Goal: Task Accomplishment & Management: Complete application form

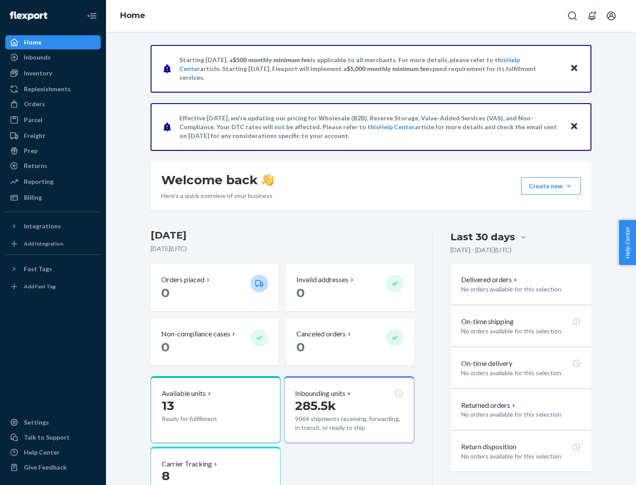
click at [568, 186] on button "Create new Create new inbound Create new order Create new product" at bounding box center [551, 186] width 60 height 18
click at [53, 57] on div "Inbounds" at bounding box center [53, 57] width 94 height 12
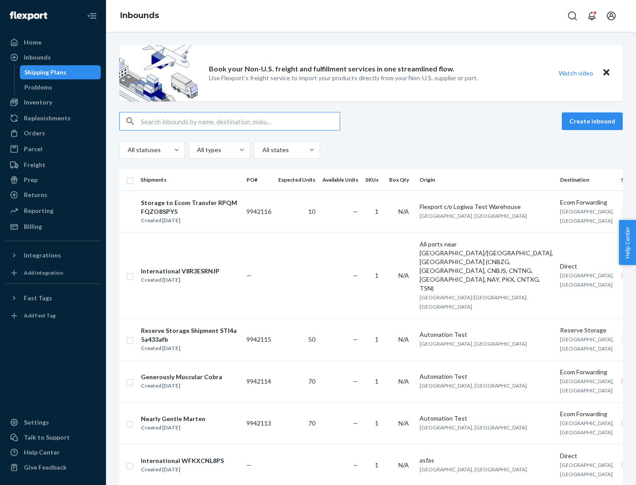
click at [593, 121] on button "Create inbound" at bounding box center [591, 122] width 61 height 18
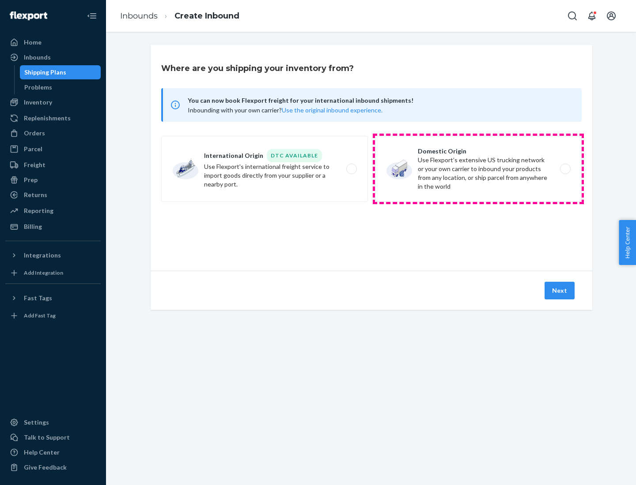
click at [478, 169] on label "Domestic Origin Use Flexport’s extensive US trucking network or your own carrie…" at bounding box center [478, 169] width 207 height 66
click at [565, 169] on input "Domestic Origin Use Flexport’s extensive US trucking network or your own carrie…" at bounding box center [568, 169] width 6 height 6
radio input "true"
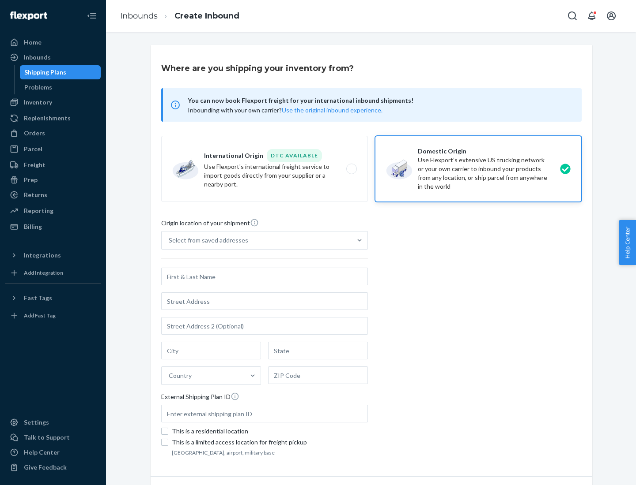
click at [206, 241] on div "Select from saved addresses" at bounding box center [208, 240] width 79 height 9
click at [169, 241] on input "Select from saved addresses" at bounding box center [169, 240] width 1 height 9
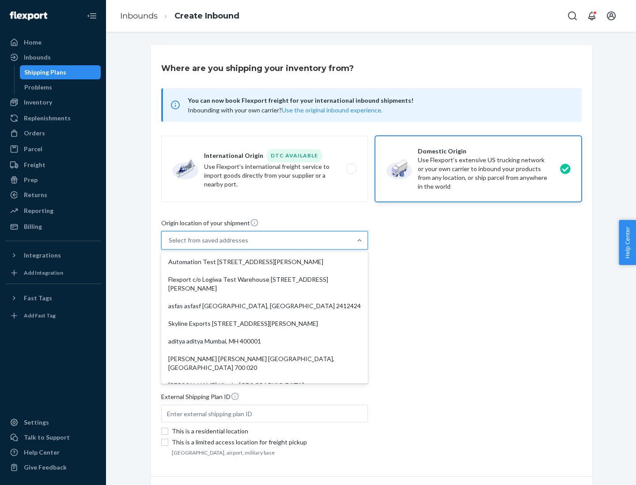
scroll to position [4, 0]
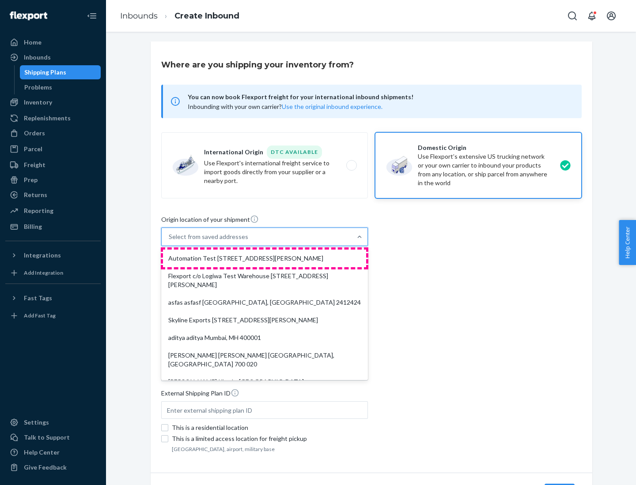
click at [264, 259] on div "Automation Test [STREET_ADDRESS][PERSON_NAME]" at bounding box center [264, 259] width 203 height 18
click at [169, 241] on input "option Automation Test [STREET_ADDRESS][PERSON_NAME]. 9 results available. Use …" at bounding box center [169, 237] width 1 height 9
type input "Automation Test"
type input "9th Floor"
type input "[GEOGRAPHIC_DATA]"
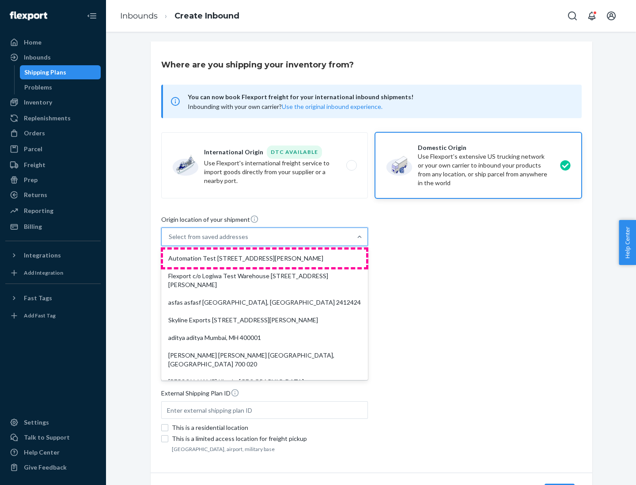
type input "CA"
type input "94104"
type input "[STREET_ADDRESS][PERSON_NAME]"
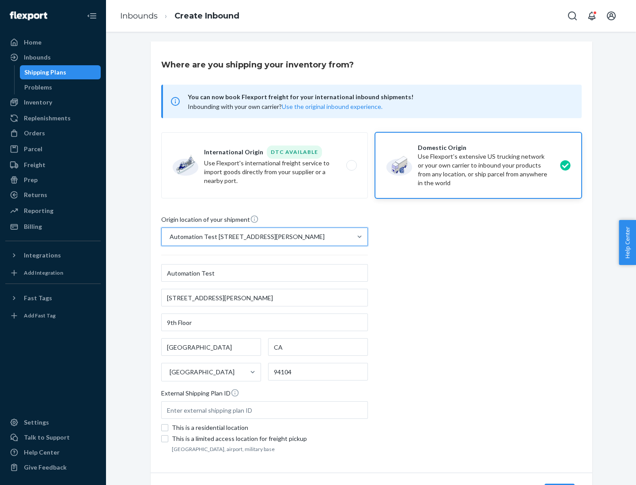
scroll to position [52, 0]
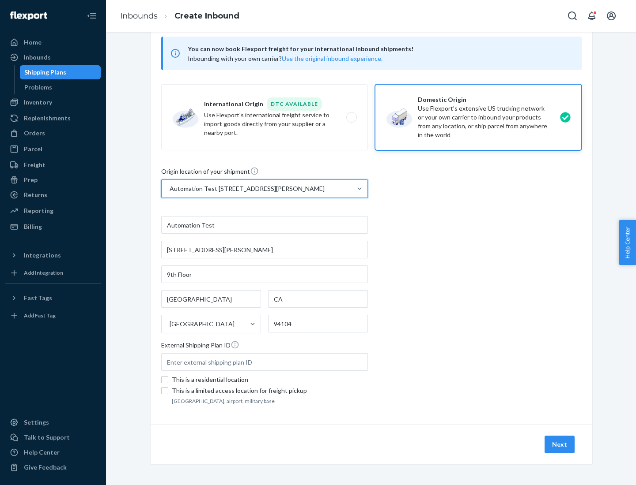
click at [560, 445] on button "Next" at bounding box center [559, 445] width 30 height 18
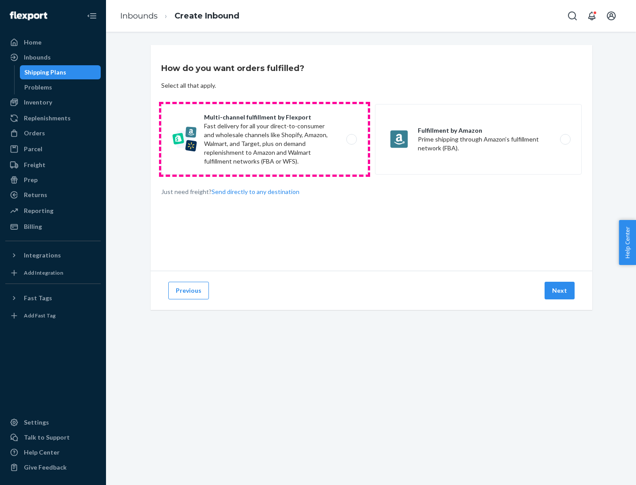
click at [264, 139] on label "Multi-channel fulfillment by Flexport Fast delivery for all your direct-to-cons…" at bounding box center [264, 139] width 207 height 71
click at [351, 139] on input "Multi-channel fulfillment by Flexport Fast delivery for all your direct-to-cons…" at bounding box center [354, 140] width 6 height 6
radio input "true"
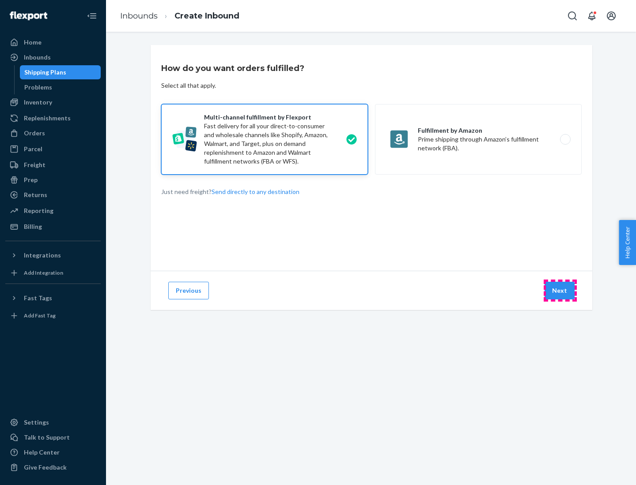
click at [560, 291] on button "Next" at bounding box center [559, 291] width 30 height 18
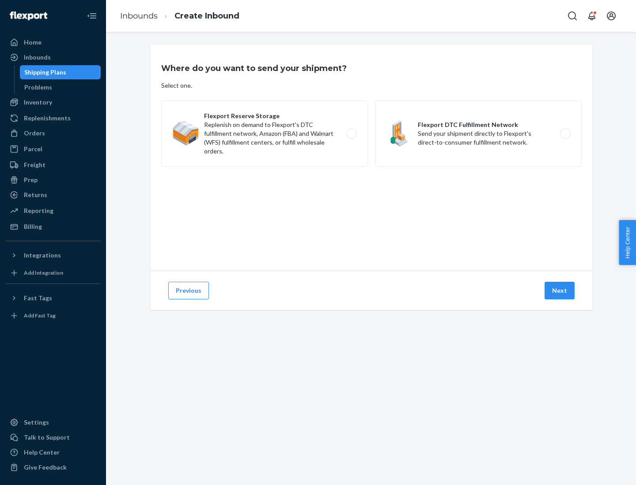
click at [478, 134] on label "Flexport DTC Fulfillment Network Send your shipment directly to Flexport's dire…" at bounding box center [478, 134] width 207 height 66
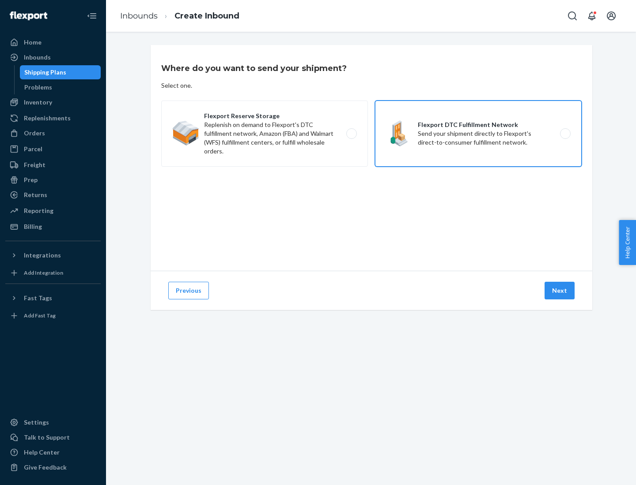
click at [565, 134] on input "Flexport DTC Fulfillment Network Send your shipment directly to Flexport's dire…" at bounding box center [568, 134] width 6 height 6
radio input "true"
click at [560, 291] on button "Next" at bounding box center [559, 291] width 30 height 18
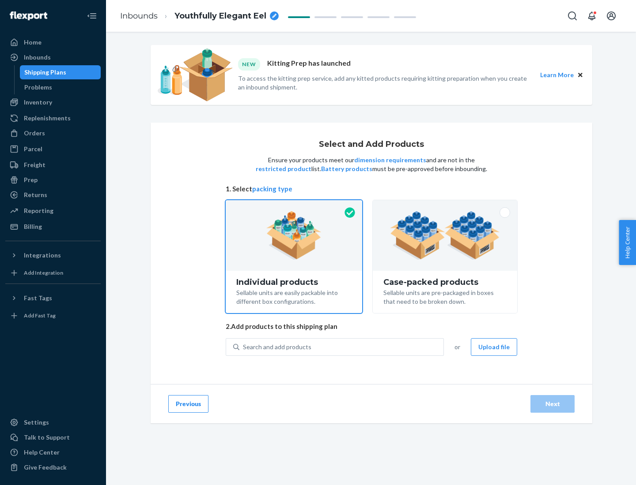
click at [445, 236] on img at bounding box center [445, 235] width 110 height 49
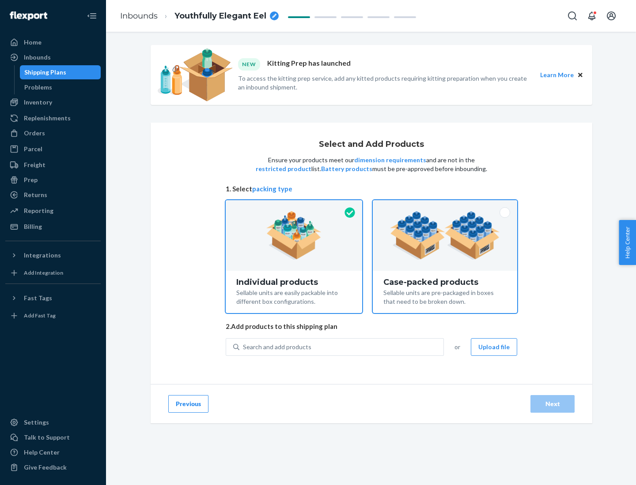
click at [445, 206] on input "Case-packed products Sellable units are pre-packaged in boxes that need to be b…" at bounding box center [445, 203] width 6 height 6
radio input "true"
radio input "false"
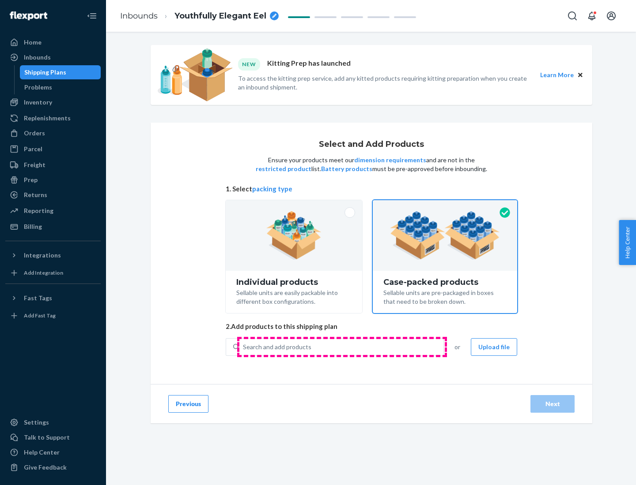
click at [342, 347] on div "Search and add products" at bounding box center [341, 347] width 204 height 16
click at [244, 347] on input "Search and add products" at bounding box center [243, 347] width 1 height 9
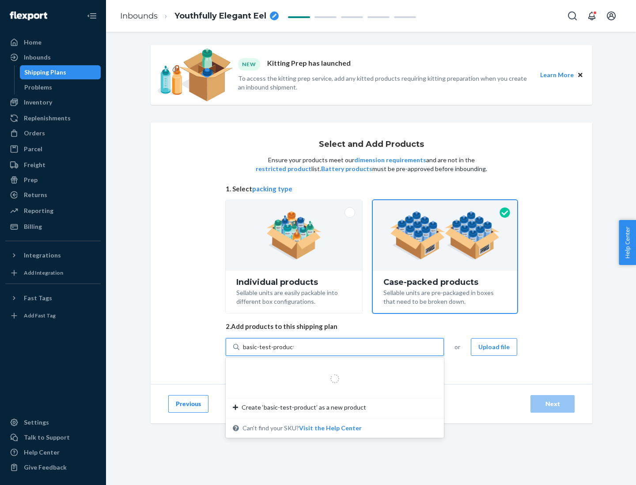
type input "basic-test-product-1"
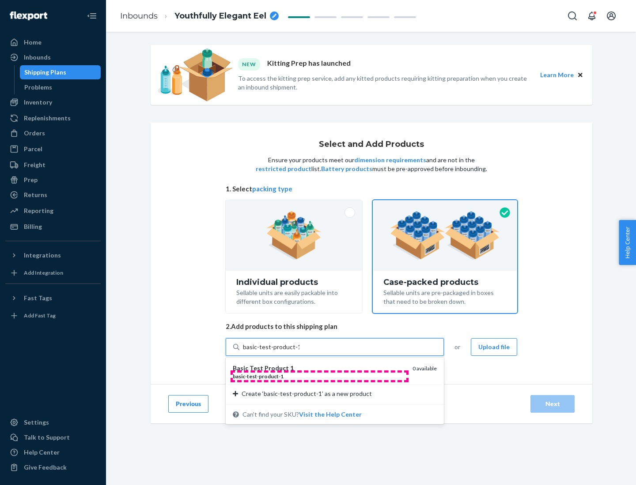
click at [319, 376] on div "basic - test - product - 1" at bounding box center [319, 377] width 173 height 8
click at [299, 352] on input "basic-test-product-1" at bounding box center [271, 347] width 56 height 9
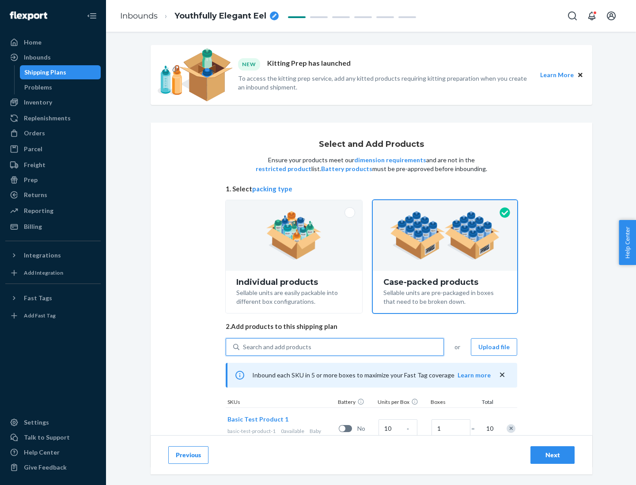
scroll to position [32, 0]
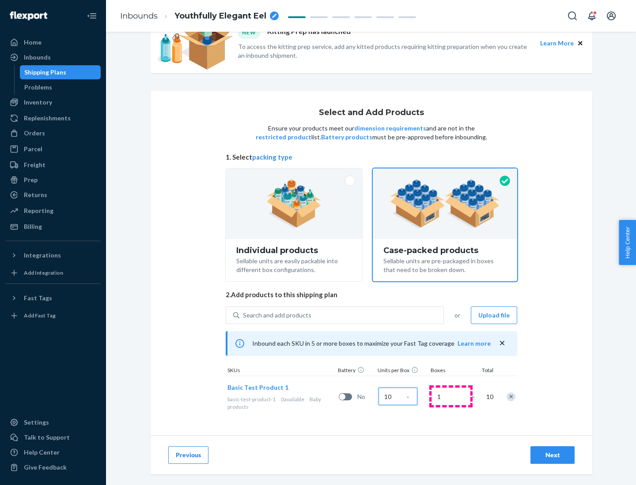
type input "10"
type input "7"
click at [552, 455] on div "Next" at bounding box center [552, 455] width 29 height 9
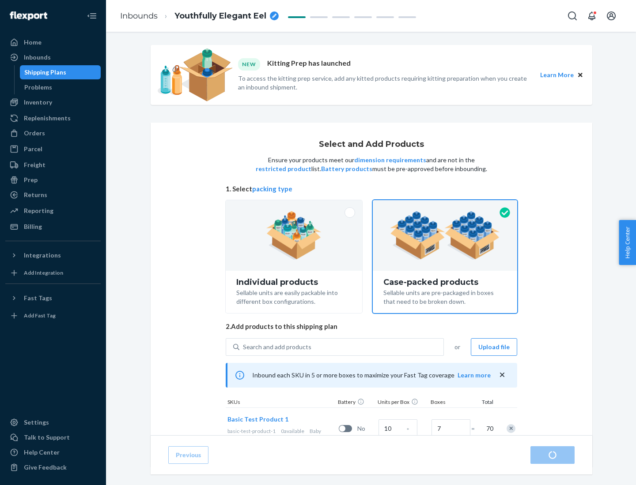
radio input "true"
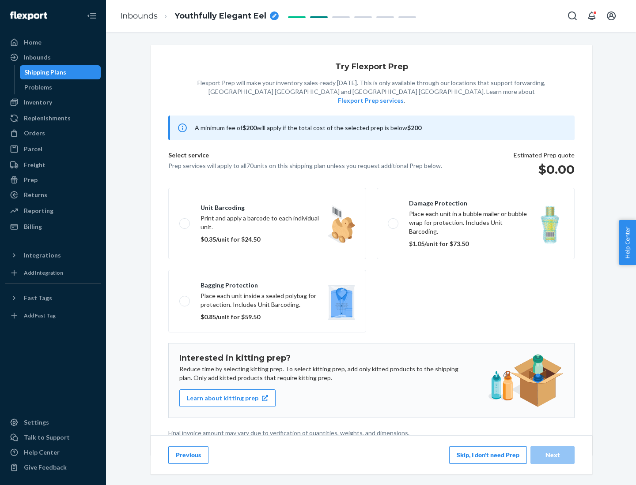
scroll to position [2, 0]
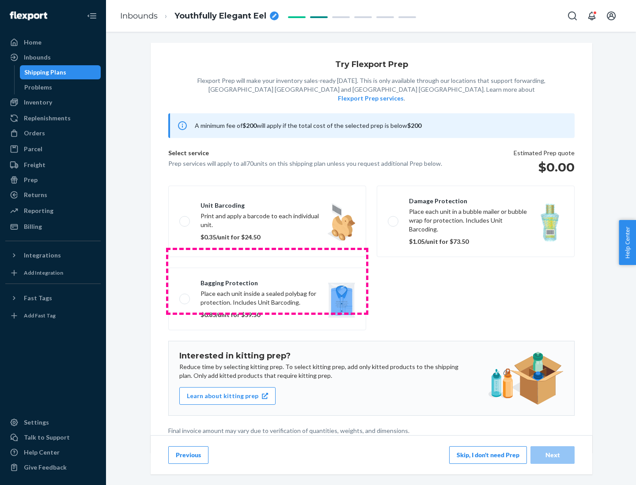
click at [267, 281] on label "Bagging protection Place each unit inside a sealed polybag for protection. Incl…" at bounding box center [267, 299] width 198 height 63
click at [185, 296] on input "Bagging protection Place each unit inside a sealed polybag for protection. Incl…" at bounding box center [182, 299] width 6 height 6
checkbox input "true"
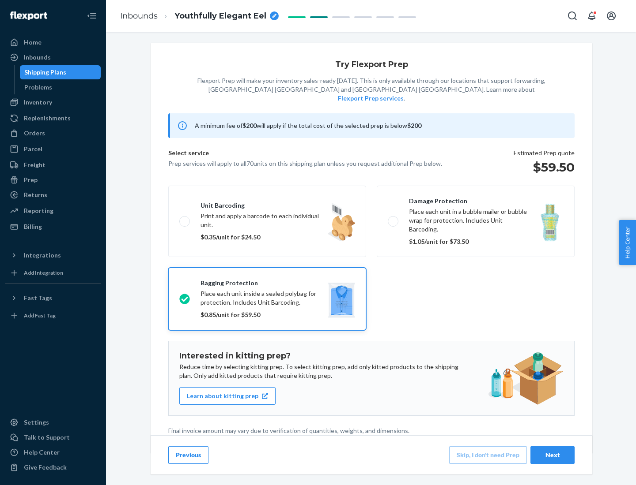
click at [552, 455] on div "Next" at bounding box center [552, 455] width 29 height 9
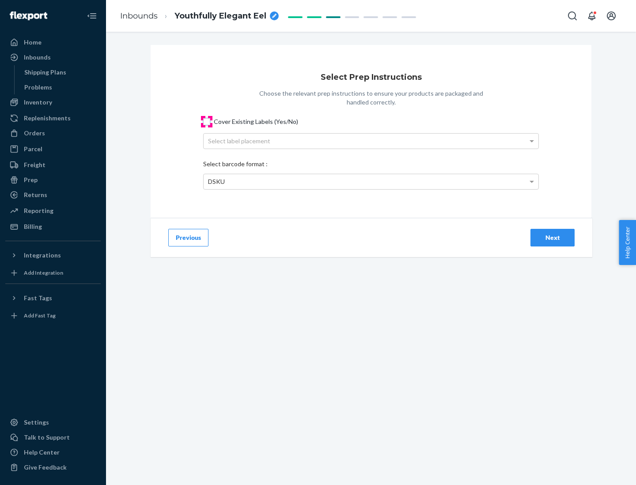
click at [207, 121] on input "Cover Existing Labels (Yes/No)" at bounding box center [206, 121] width 7 height 7
checkbox input "true"
click at [371, 141] on div "Select label placement" at bounding box center [370, 141] width 335 height 15
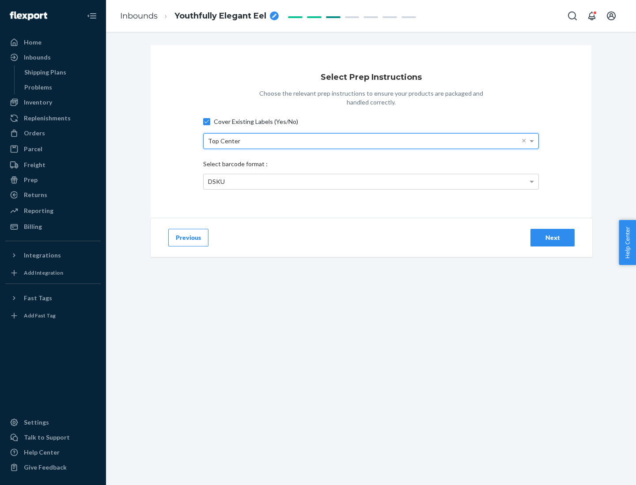
click at [371, 181] on div "DSKU" at bounding box center [370, 181] width 335 height 15
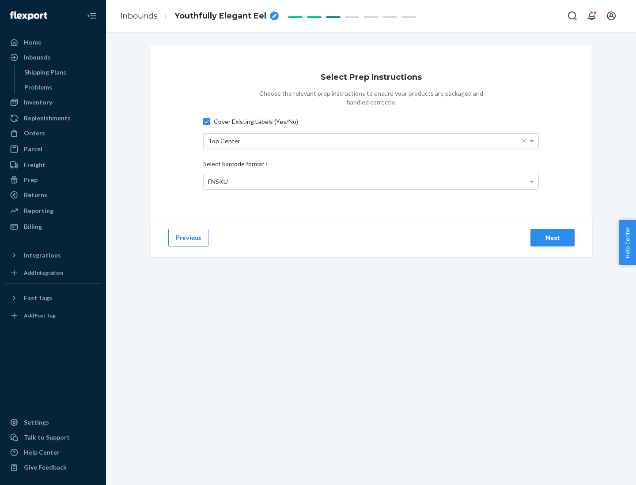
click at [552, 237] on div "Next" at bounding box center [552, 237] width 29 height 9
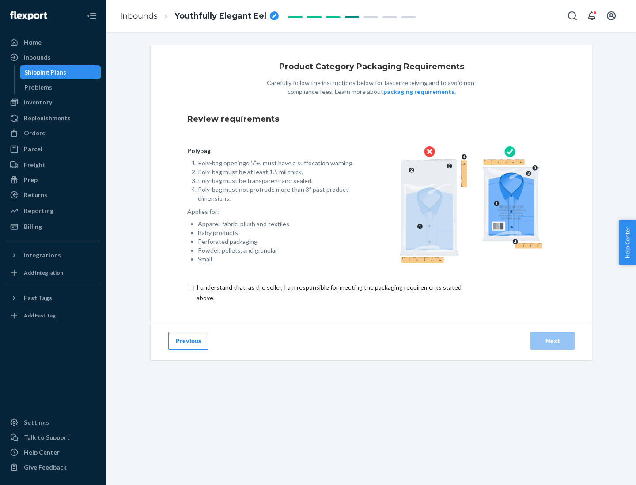
click at [328, 293] on input "checkbox" at bounding box center [334, 292] width 294 height 21
checkbox input "true"
click at [552, 341] on div "Next" at bounding box center [552, 341] width 29 height 9
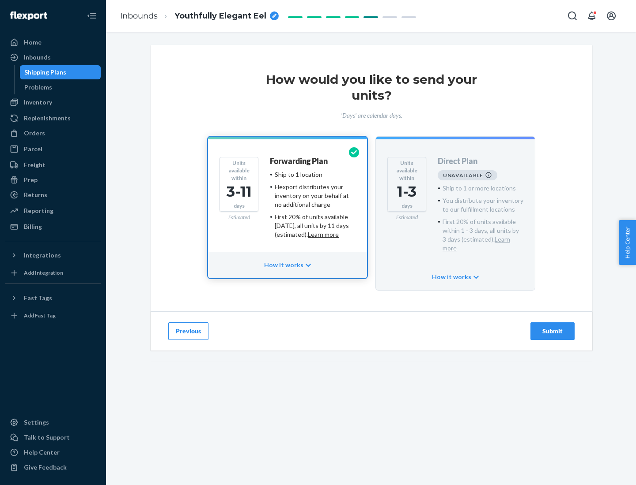
click at [299, 161] on h4 "Forwarding Plan" at bounding box center [299, 161] width 58 height 9
click at [552, 327] on div "Submit" at bounding box center [552, 331] width 29 height 9
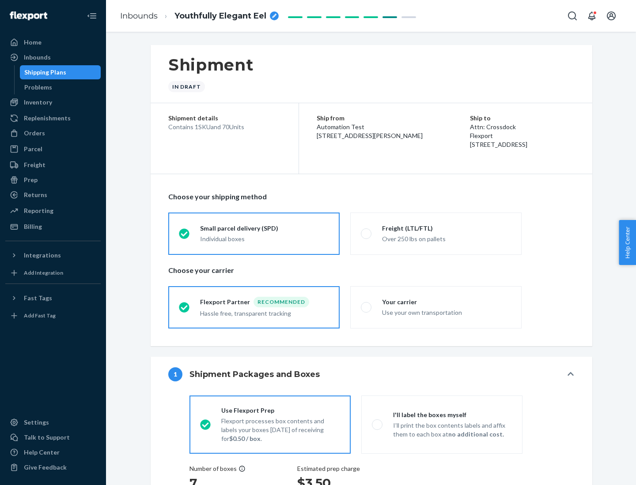
radio input "true"
radio input "false"
radio input "true"
radio input "false"
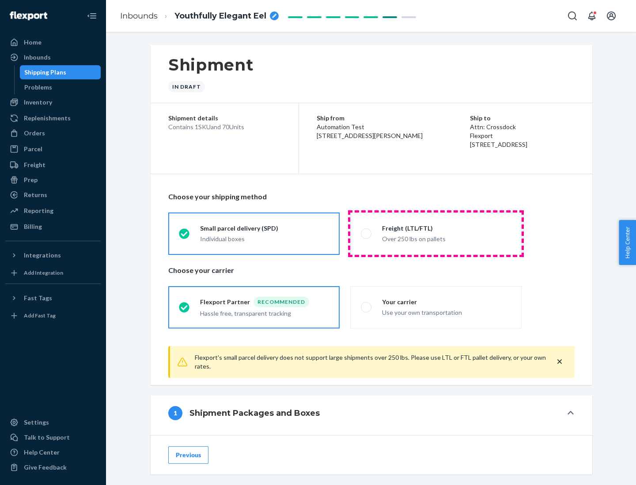
click at [436, 233] on div "Over 250 lbs on pallets" at bounding box center [446, 238] width 129 height 11
click at [366, 233] on input "Freight (LTL/FTL) Over 250 lbs on pallets" at bounding box center [364, 234] width 6 height 6
radio input "true"
radio input "false"
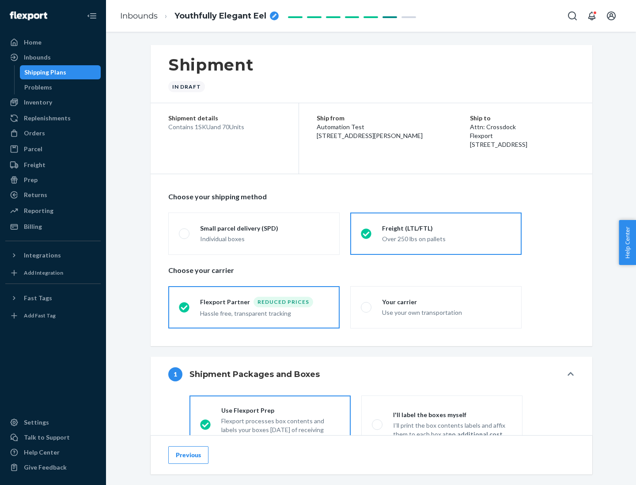
scroll to position [49, 0]
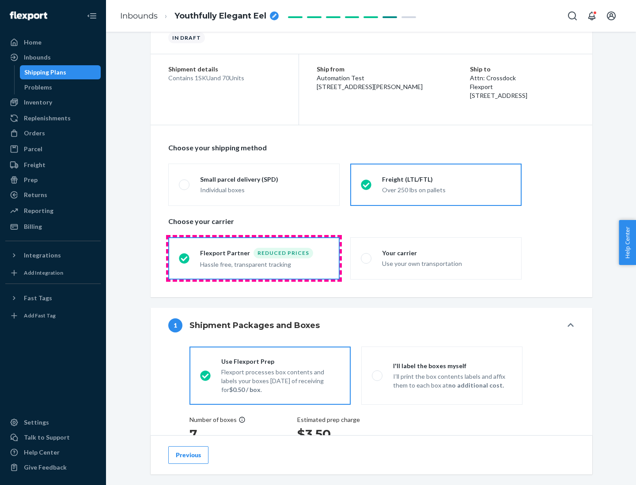
click at [254, 259] on div "Hassle free, transparent tracking" at bounding box center [264, 264] width 129 height 11
click at [184, 258] on input "Flexport Partner Reduced prices Hassle free, transparent tracking" at bounding box center [182, 259] width 6 height 6
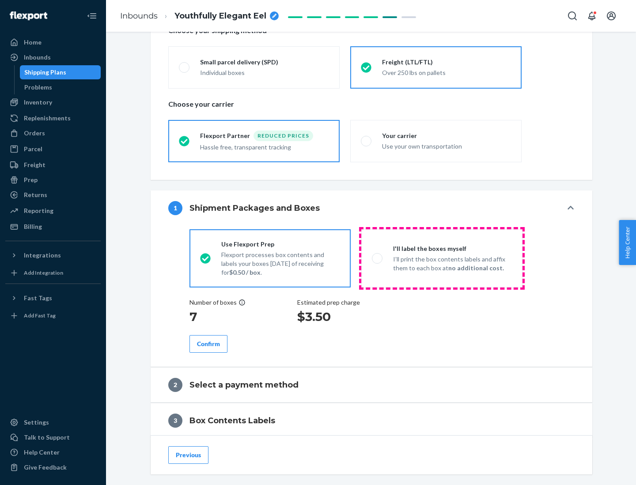
click at [441, 258] on p "I’ll print the box contents labels and affix them to each box at no additional …" at bounding box center [452, 264] width 119 height 18
click at [377, 258] on input "I'll label the boxes myself I’ll print the box contents labels and affix them t…" at bounding box center [375, 259] width 6 height 6
radio input "true"
radio input "false"
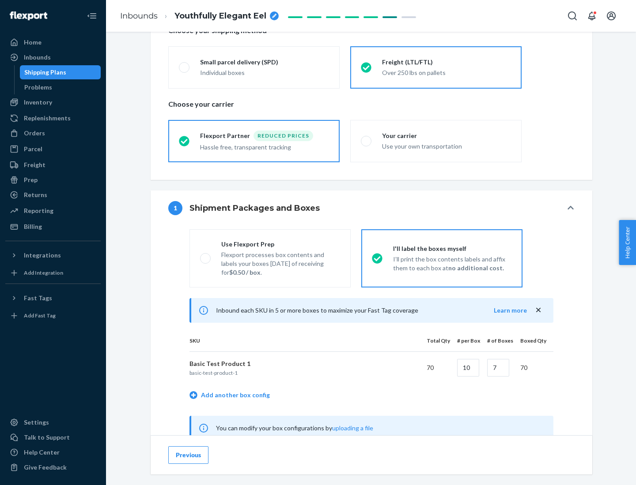
scroll to position [276, 0]
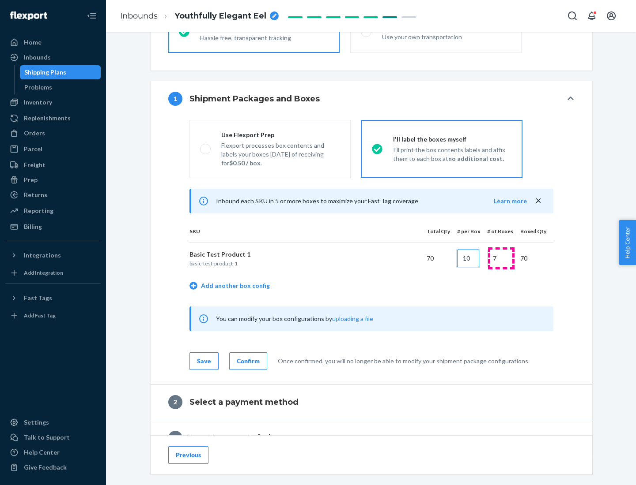
type input "10"
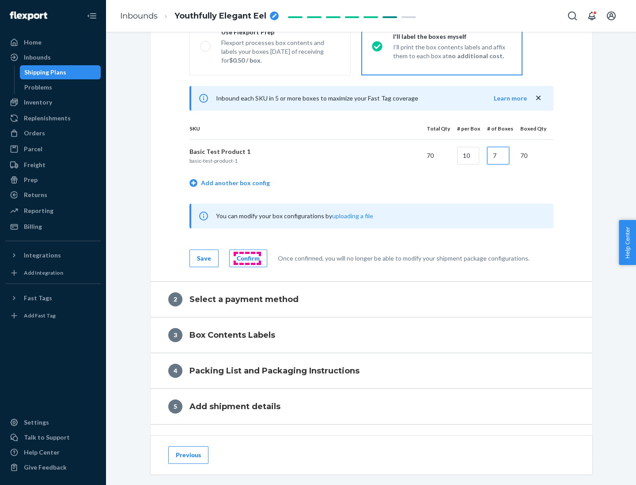
type input "7"
click at [247, 258] on div "Confirm" at bounding box center [248, 258] width 23 height 9
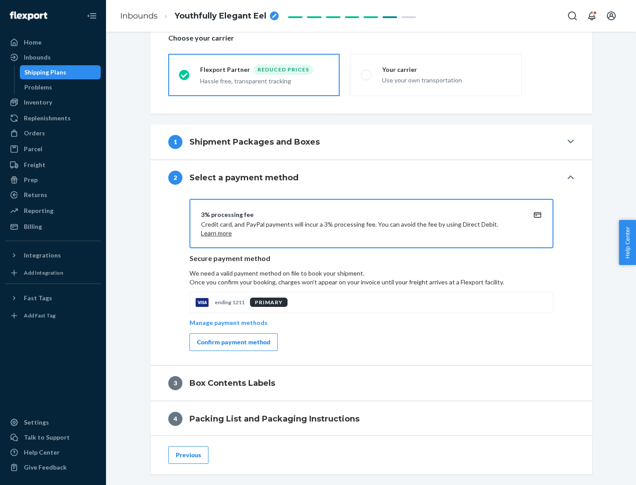
scroll to position [316, 0]
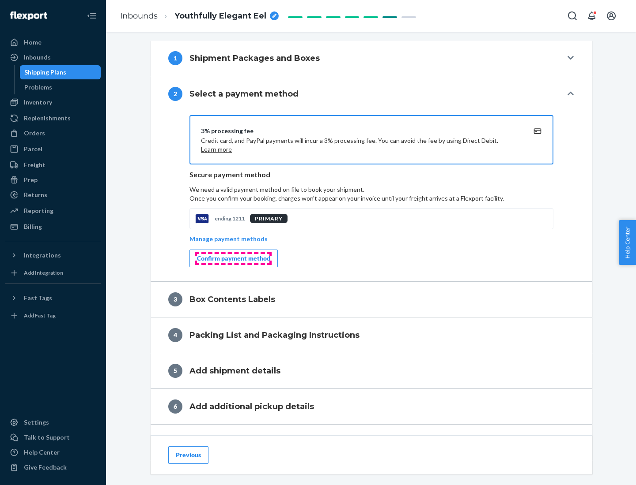
click at [233, 259] on div "Confirm payment method" at bounding box center [233, 258] width 73 height 9
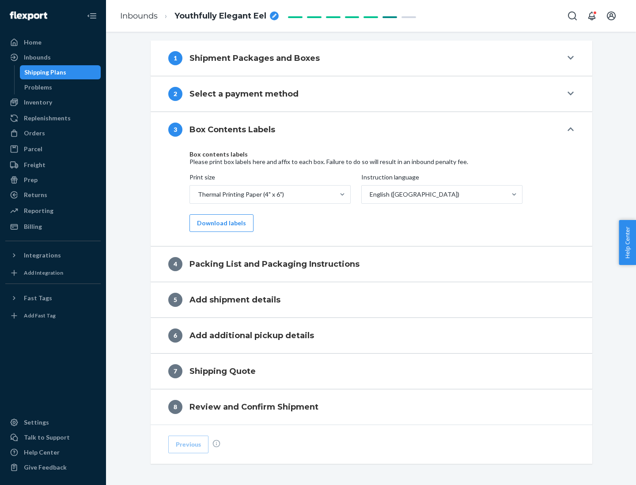
scroll to position [281, 0]
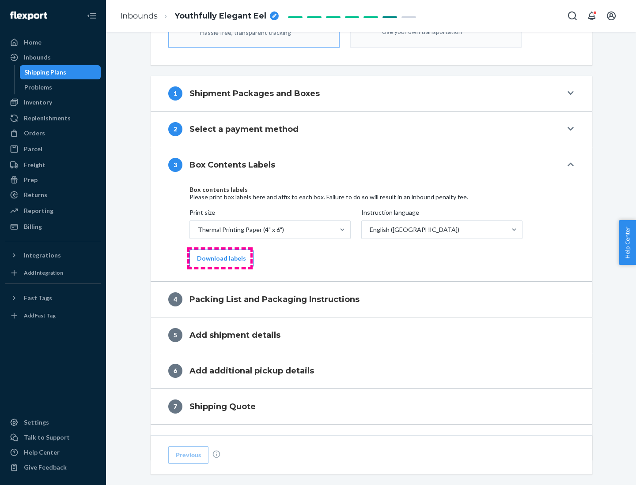
click at [219, 259] on button "Download labels" at bounding box center [221, 259] width 64 height 18
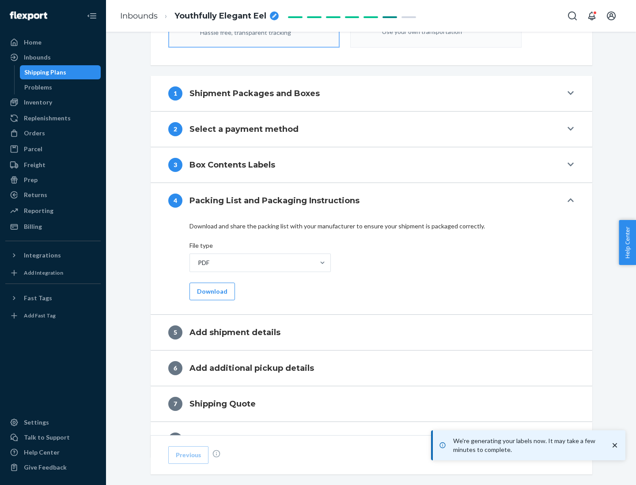
scroll to position [314, 0]
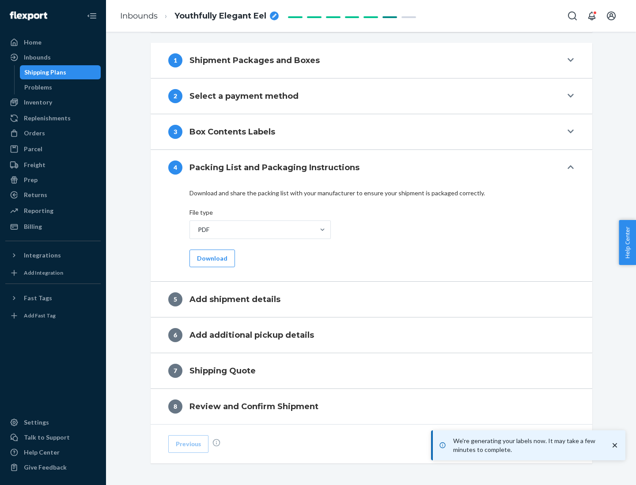
click at [211, 258] on button "Download" at bounding box center [211, 259] width 45 height 18
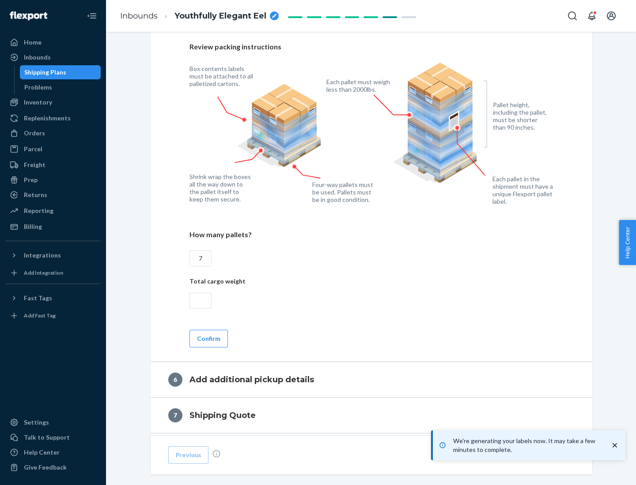
scroll to position [609, 0]
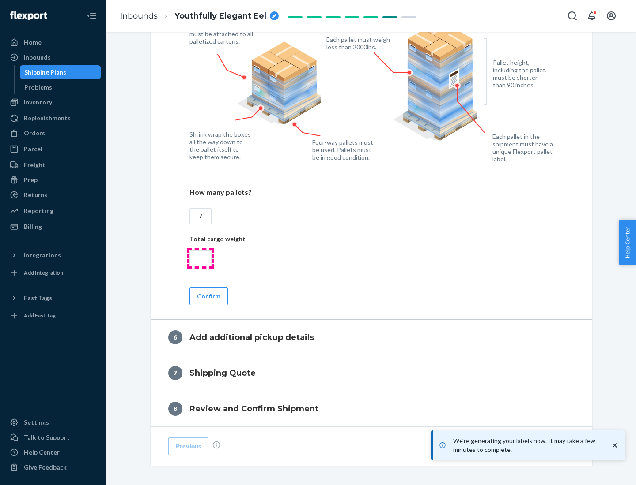
type input "7"
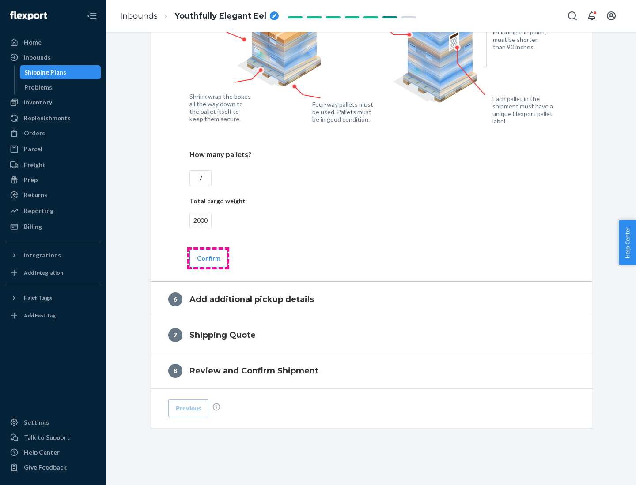
type input "2000"
click at [208, 258] on button "Confirm" at bounding box center [208, 259] width 38 height 18
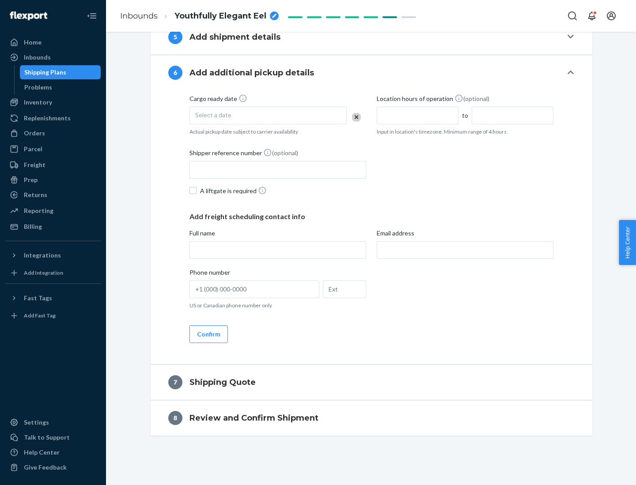
scroll to position [338, 0]
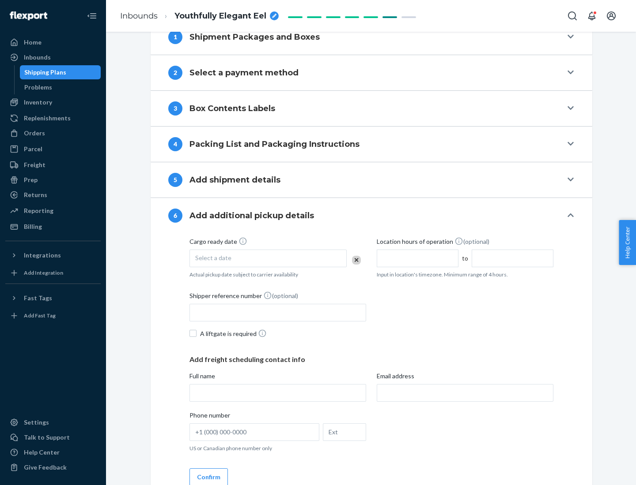
click at [268, 258] on div "Select a date" at bounding box center [267, 259] width 157 height 18
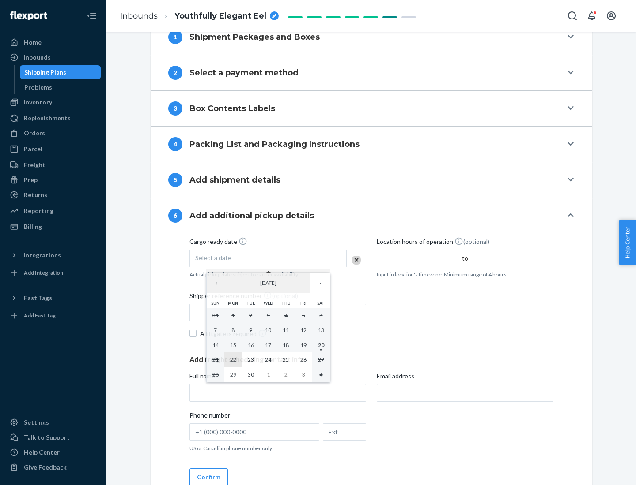
click at [233, 360] on abbr "22" at bounding box center [233, 360] width 6 height 7
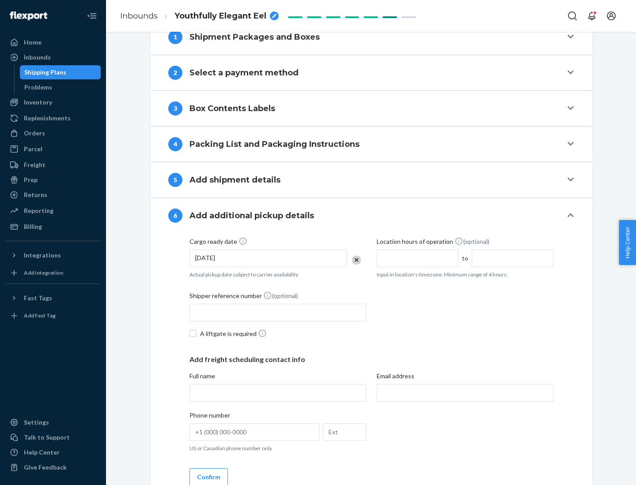
scroll to position [472, 0]
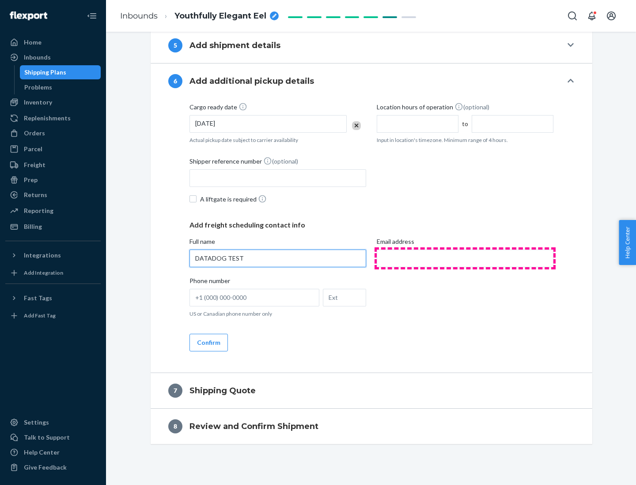
type input "DATADOG TEST"
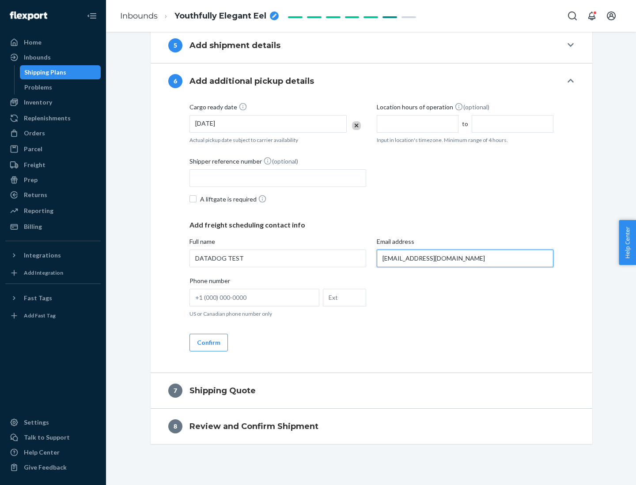
scroll to position [481, 0]
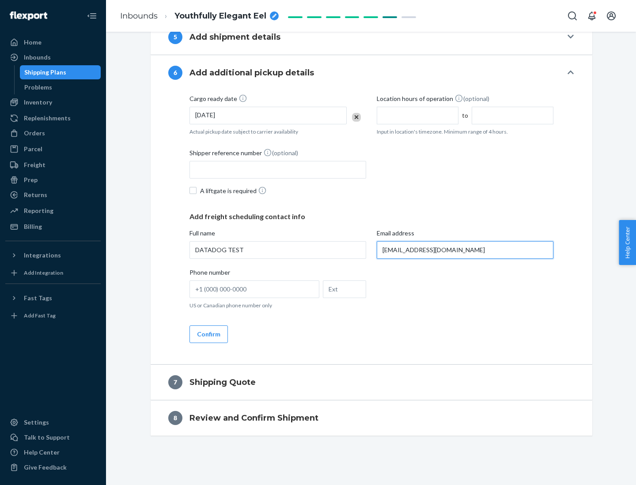
type input "[EMAIL_ADDRESS][DOMAIN_NAME]"
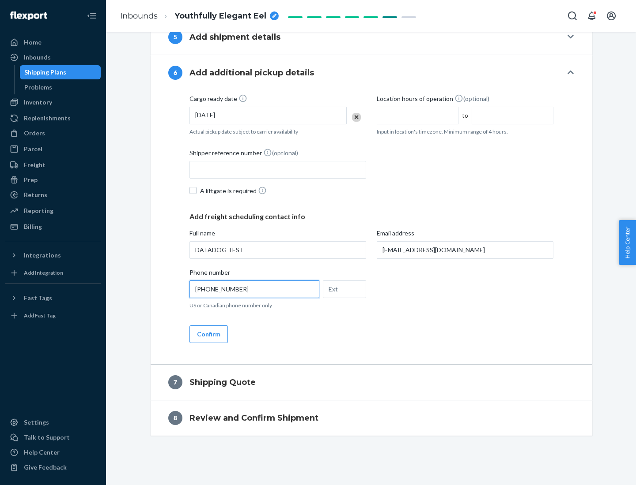
type input "[PHONE_NUMBER]"
click at [208, 334] on button "Confirm" at bounding box center [208, 335] width 38 height 18
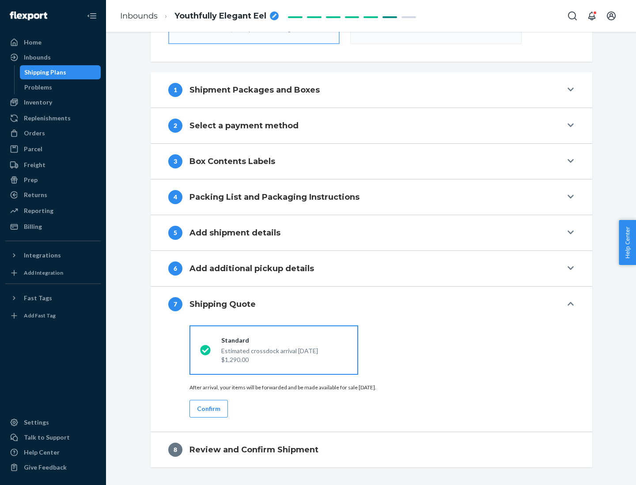
scroll to position [316, 0]
